Goal: Information Seeking & Learning: Learn about a topic

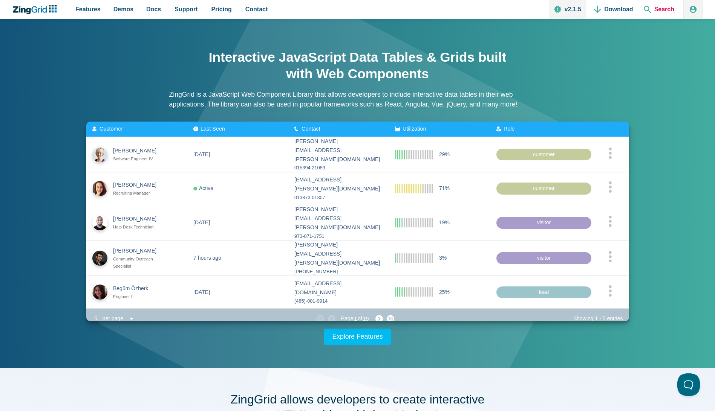
click at [669, 6] on span "Search" at bounding box center [659, 9] width 37 height 19
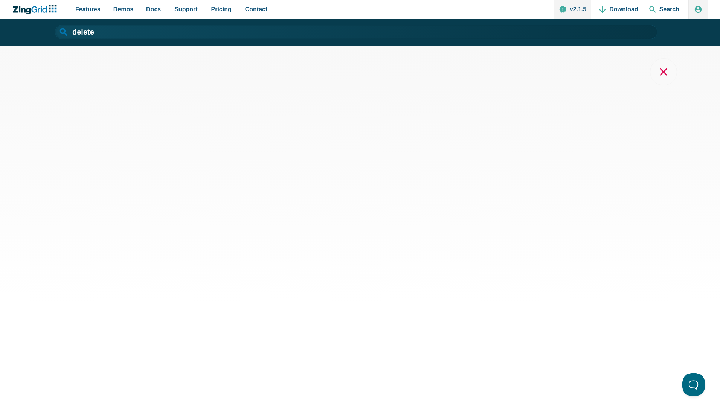
type input "delete"
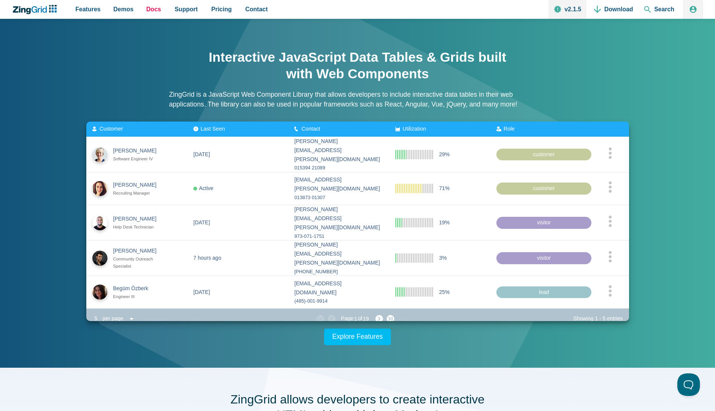
click at [140, 9] on nav "Features Demos Browse by Features Docs Support Pricing Contact v2.1.5 Download …" at bounding box center [172, 9] width 206 height 19
click at [146, 11] on span "Docs" at bounding box center [153, 9] width 15 height 10
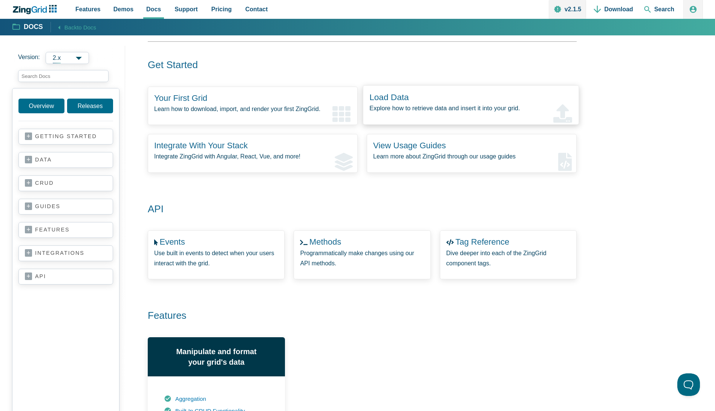
scroll to position [75, 0]
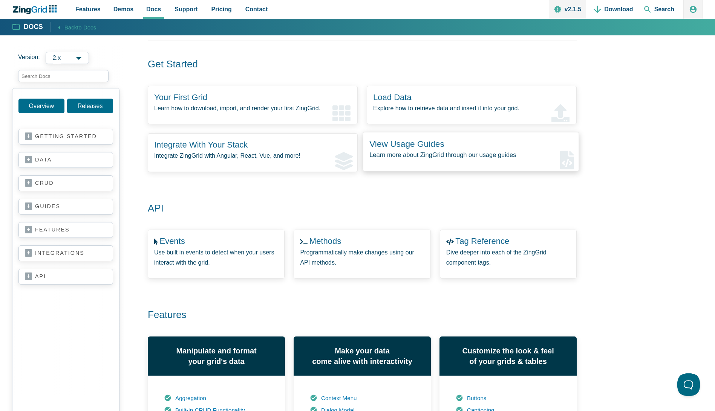
click at [463, 150] on zing-intro-link-card "View Usage Guides Learn more about ZingGrid through our usage guides" at bounding box center [471, 152] width 216 height 40
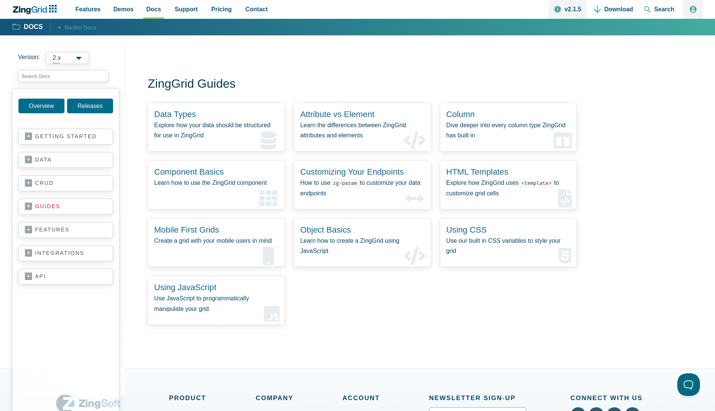
click at [64, 235] on section "features accessibility adapters aggregation batch editing button caption column…" at bounding box center [65, 230] width 95 height 16
click at [58, 228] on link "features" at bounding box center [66, 230] width 82 height 8
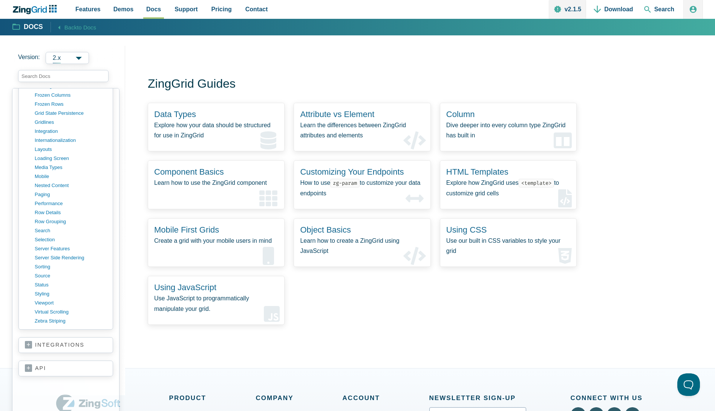
scroll to position [349, 0]
click at [228, 184] on p "Learn how to use the ZingGrid component" at bounding box center [215, 182] width 128 height 11
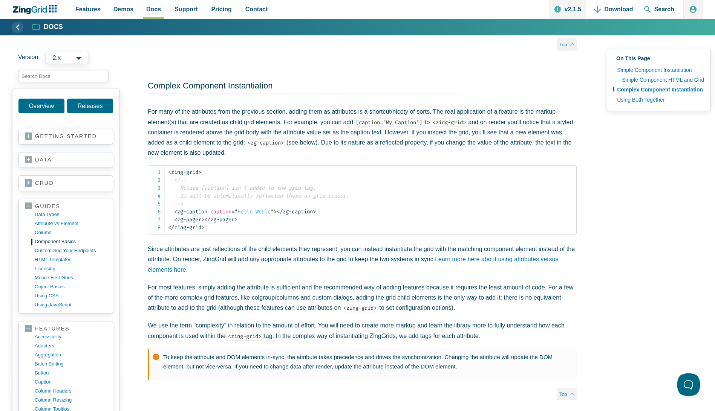
scroll to position [904, 0]
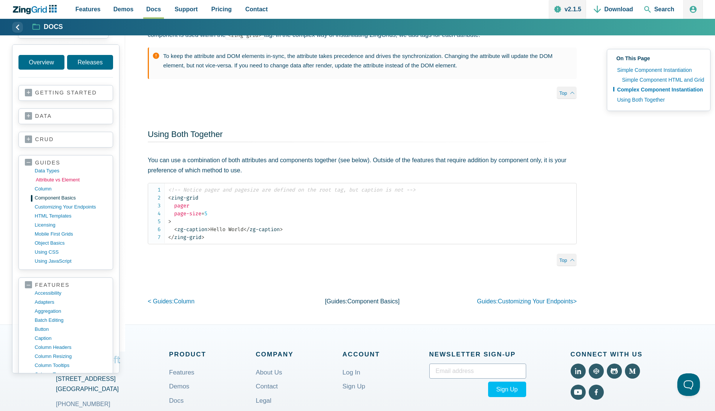
click at [73, 185] on link "Attribute vs Element" at bounding box center [72, 180] width 72 height 9
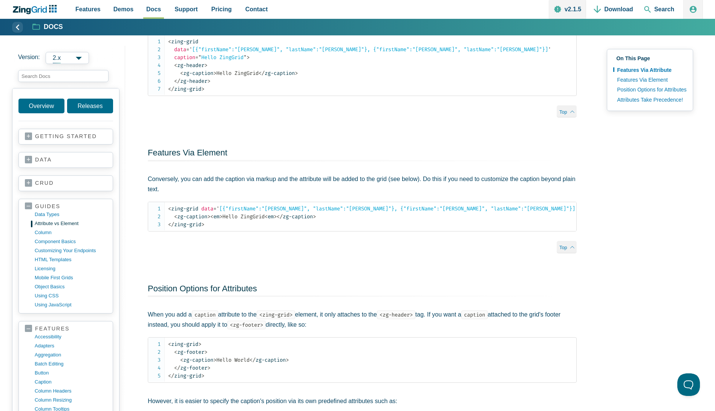
click at [75, 162] on link "data" at bounding box center [66, 160] width 82 height 8
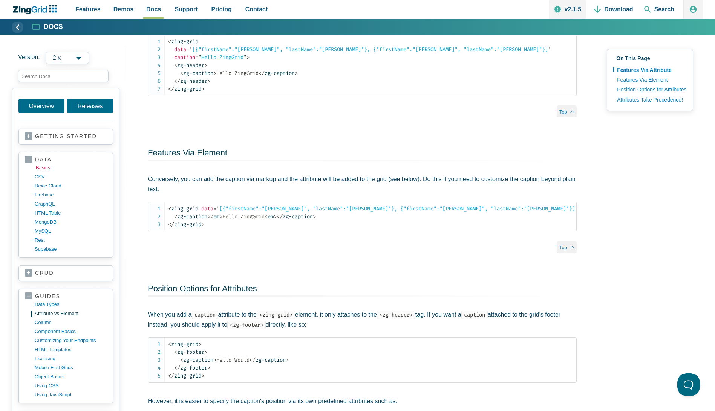
click at [49, 171] on link "basics" at bounding box center [72, 168] width 72 height 9
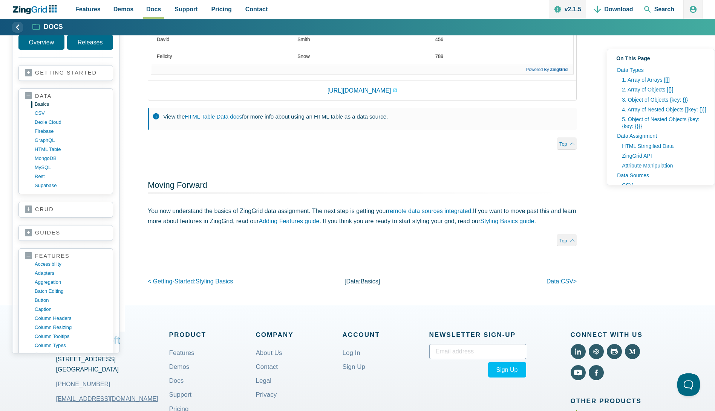
scroll to position [2785, 0]
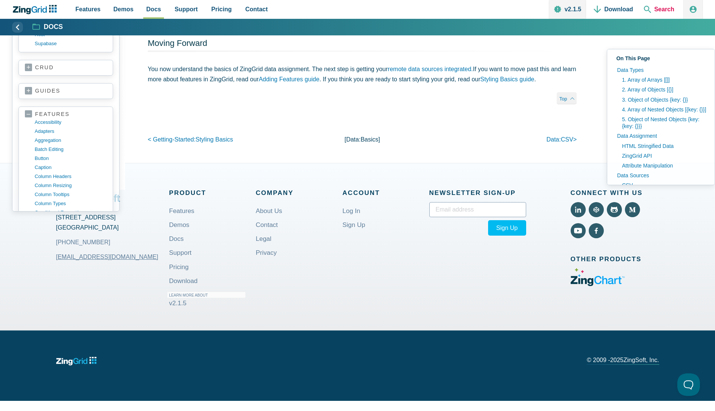
click at [648, 13] on span "Search" at bounding box center [659, 9] width 37 height 19
click at [653, 2] on span "Search" at bounding box center [659, 9] width 37 height 19
click at [653, 6] on span "Search" at bounding box center [659, 9] width 37 height 19
click at [657, 9] on span "Search" at bounding box center [659, 9] width 37 height 19
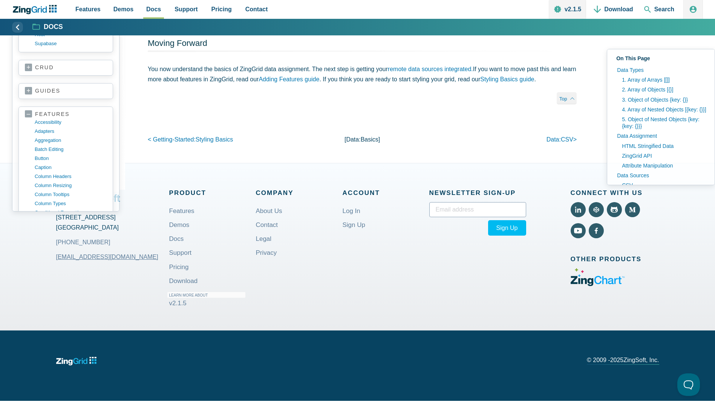
click at [17, 7] on icon "ZingChart Logo. Click to return to the homepage" at bounding box center [22, 10] width 18 height 8
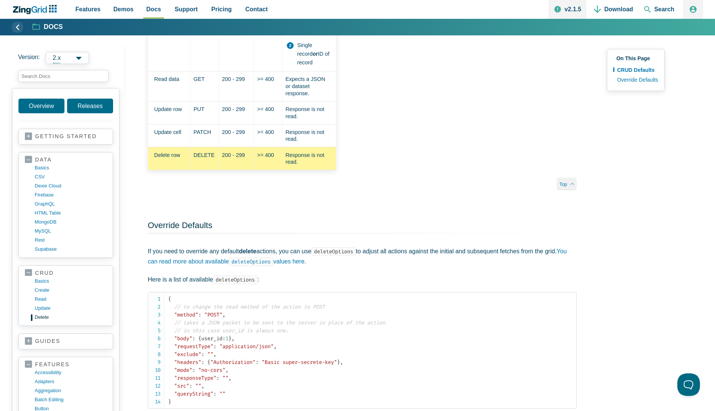
scroll to position [264, 0]
click at [265, 151] on td ">= 400" at bounding box center [268, 158] width 28 height 23
click at [362, 165] on article "CRUD Delete ZingGrid has default behavior for delete actions. There are expecte…" at bounding box center [362, 227] width 429 height 842
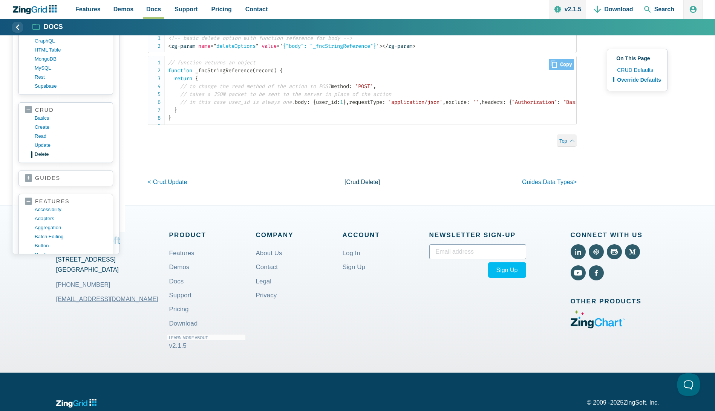
scroll to position [641, 0]
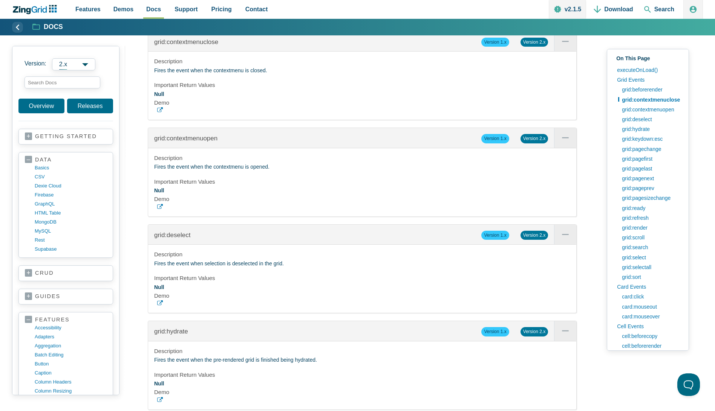
scroll to position [452, 0]
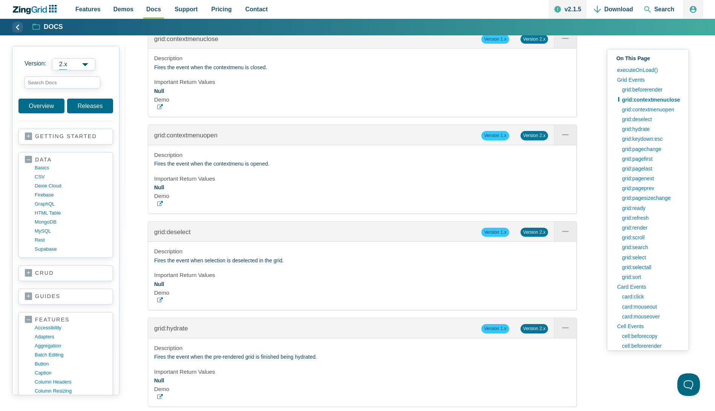
click at [572, 145] on span "App Content" at bounding box center [565, 135] width 22 height 20
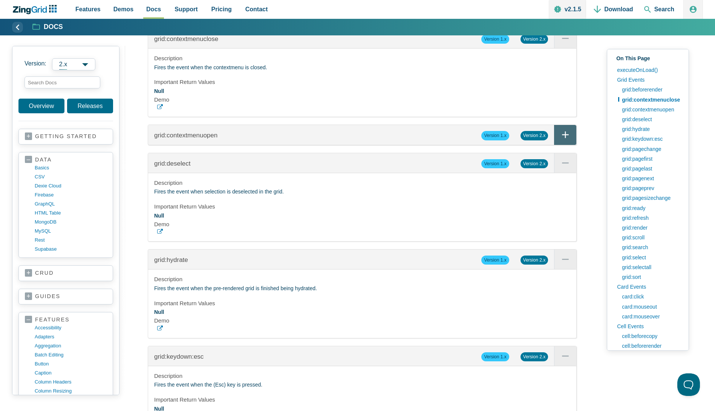
click at [572, 145] on span "App Content" at bounding box center [565, 135] width 22 height 20
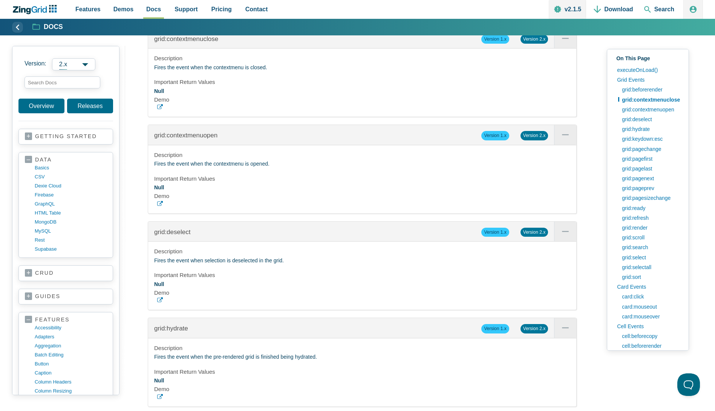
click at [375, 117] on div "Description Fires the event when the contextmenu is closed. Important Return Va…" at bounding box center [362, 83] width 428 height 68
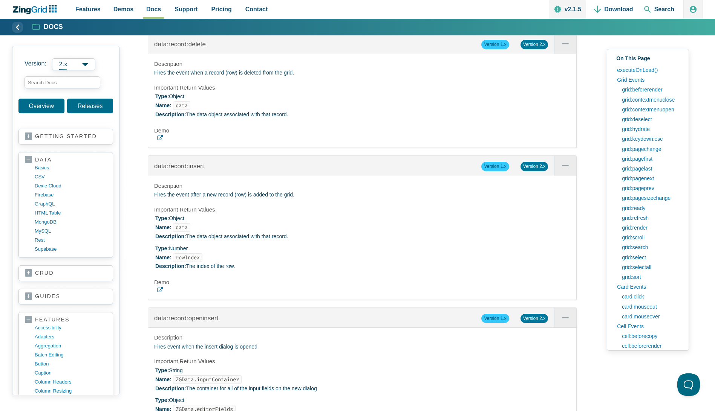
click at [159, 141] on icon "App Content" at bounding box center [160, 138] width 6 height 6
